Goal: Navigation & Orientation: Go to known website

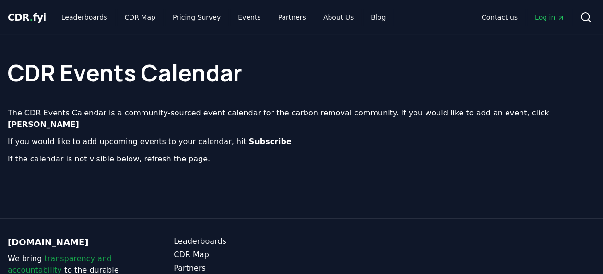
click at [553, 12] on link "Log in" at bounding box center [549, 17] width 45 height 17
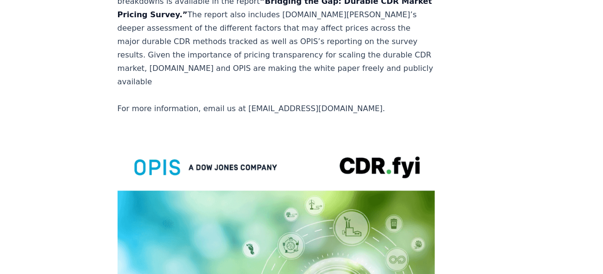
scroll to position [1875, 0]
